Goal: Navigation & Orientation: Find specific page/section

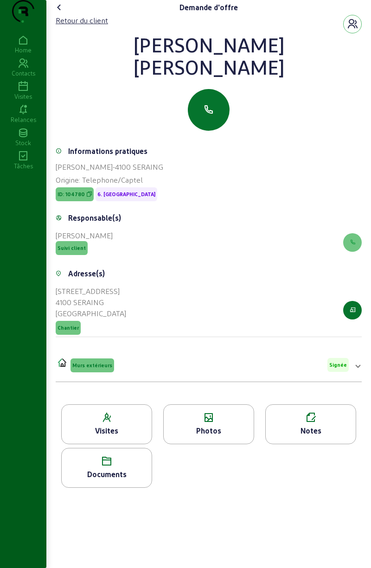
click at [62, 15] on cam-font-icon at bounding box center [59, 7] width 15 height 15
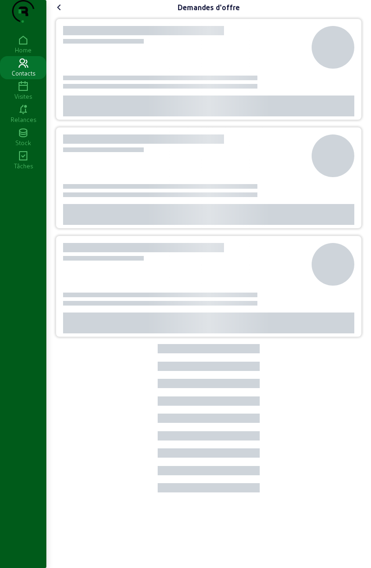
click at [29, 92] on icon at bounding box center [23, 86] width 46 height 11
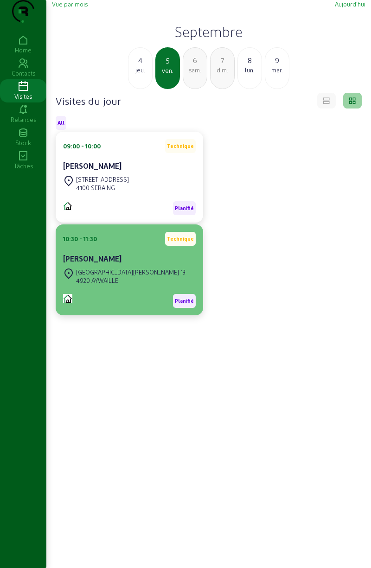
click at [112, 276] on div "[GEOGRAPHIC_DATA][PERSON_NAME] 13" at bounding box center [130, 272] width 109 height 8
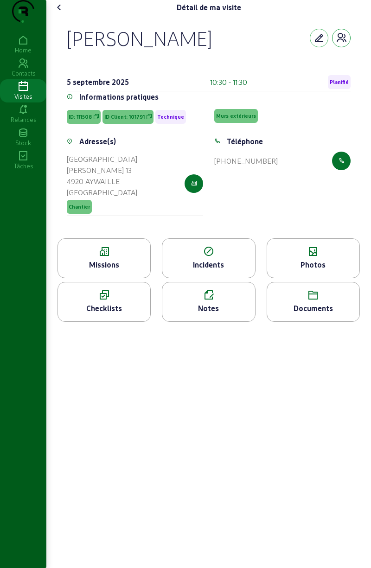
click at [345, 47] on button "button" at bounding box center [341, 38] width 19 height 19
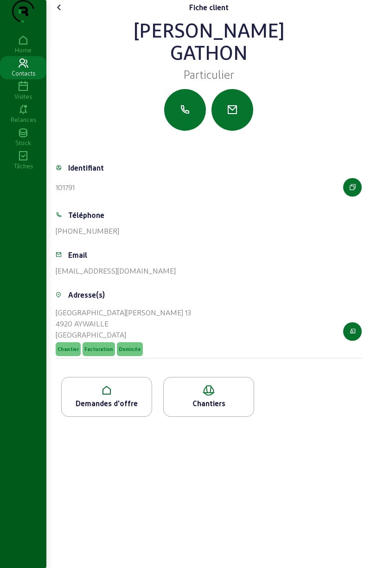
click at [112, 409] on div "Demandes d'offre" at bounding box center [107, 403] width 90 height 11
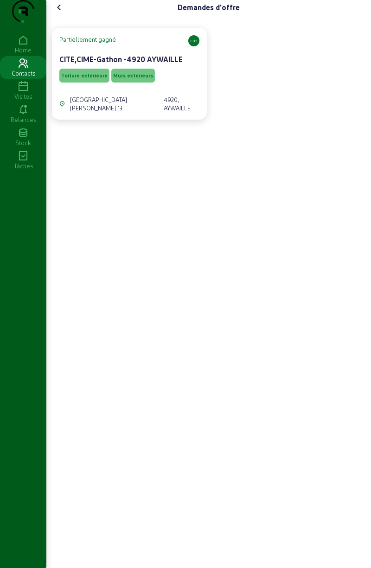
click at [80, 79] on span "Toiture extérieure" at bounding box center [84, 75] width 46 height 6
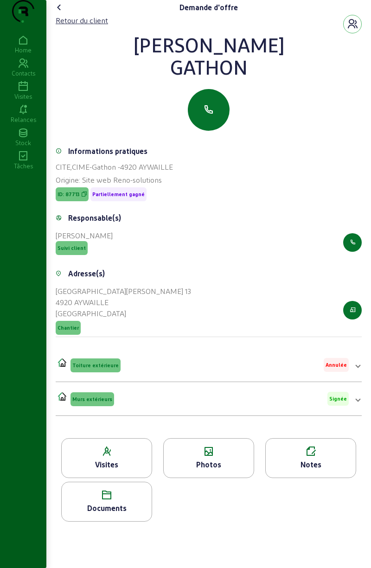
click at [116, 514] on div "Documents" at bounding box center [107, 508] width 90 height 11
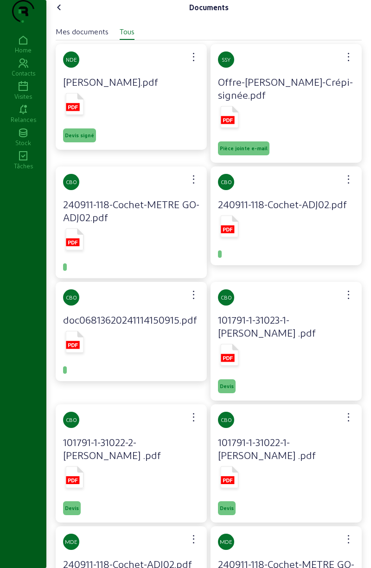
click at [86, 119] on icon at bounding box center [74, 105] width 23 height 27
